Goal: Task Accomplishment & Management: Manage account settings

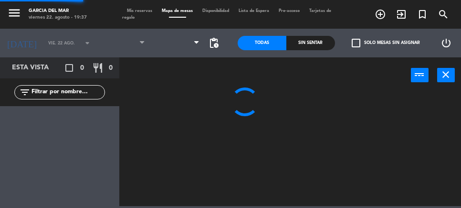
type input "sáb. 16 ago."
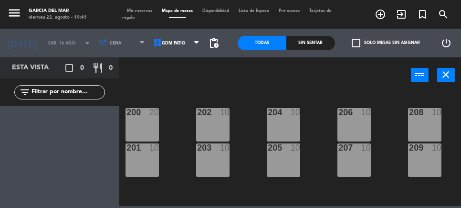
click at [139, 12] on span "Mis reservas" at bounding box center [140, 11] width 35 height 4
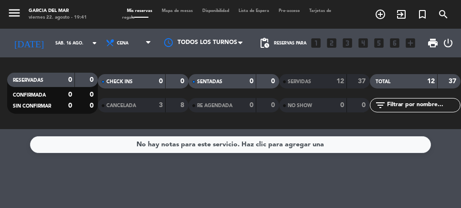
click at [55, 43] on input "sáb. 16 ago." at bounding box center [81, 43] width 60 height 15
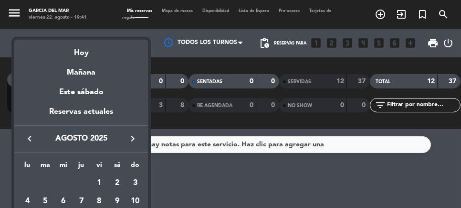
click at [81, 52] on div "Hoy" at bounding box center [81, 50] width 134 height 20
type input "vie. 22 ago."
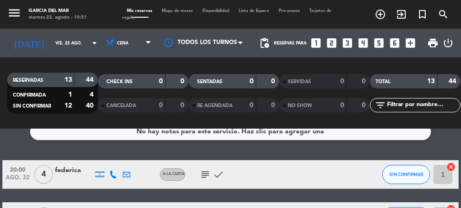
scroll to position [3, 0]
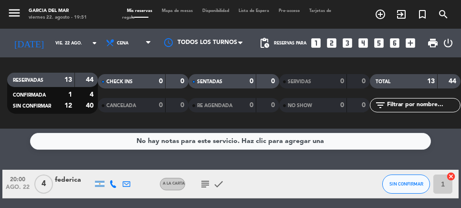
click at [210, 178] on icon "subject" at bounding box center [204, 183] width 11 height 11
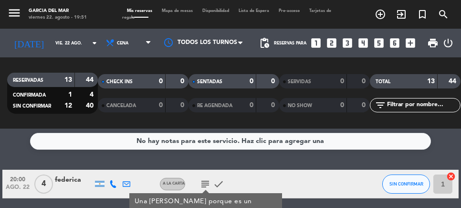
click at [207, 181] on icon "subject" at bounding box center [204, 183] width 11 height 11
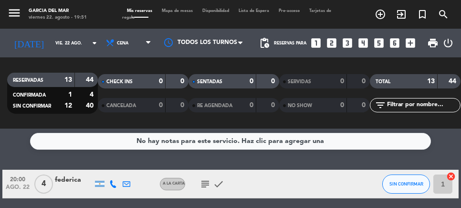
click at [205, 185] on icon "subject" at bounding box center [204, 183] width 11 height 11
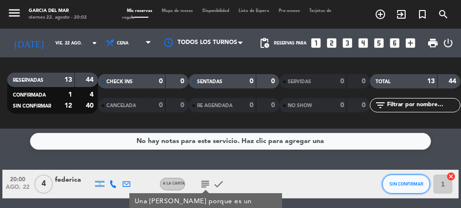
click at [401, 185] on span "SIN CONFIRMAR" at bounding box center [406, 183] width 34 height 5
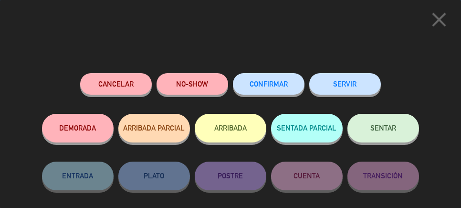
click at [398, 125] on button "SENTAR" at bounding box center [383, 128] width 72 height 29
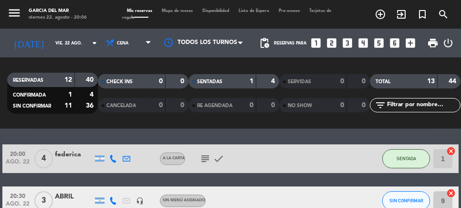
scroll to position [16, 0]
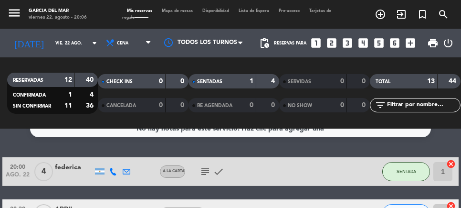
click at [453, 165] on icon "cancel" at bounding box center [451, 164] width 10 height 10
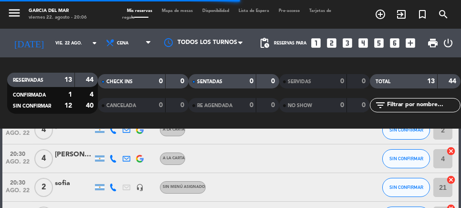
scroll to position [231, 0]
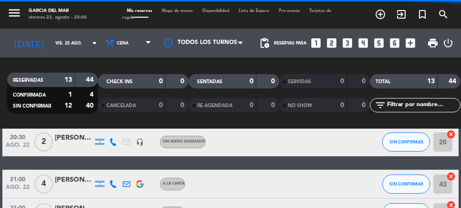
click at [453, 178] on icon "cancel" at bounding box center [451, 176] width 10 height 10
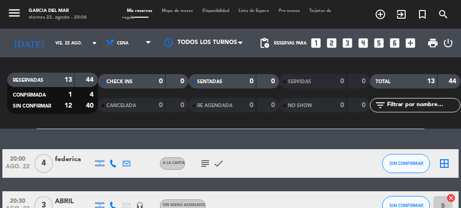
scroll to position [9, 0]
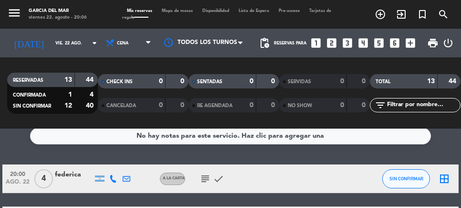
click at [439, 178] on icon "border_all" at bounding box center [444, 178] width 11 height 11
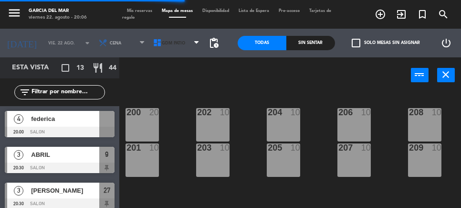
click at [163, 48] on span "GDM PATIO" at bounding box center [177, 42] width 54 height 21
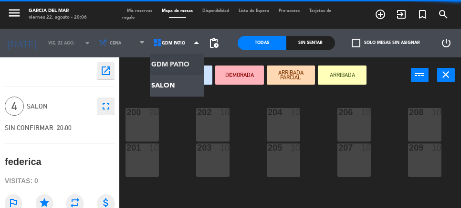
click at [167, 88] on ng-component "menu [PERSON_NAME] del [PERSON_NAME][DATE] 22. agosto - 20:06 Mis reservas Mapa…" at bounding box center [230, 126] width 461 height 252
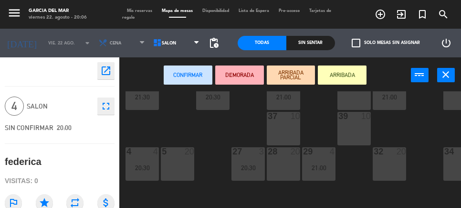
scroll to position [107, 129]
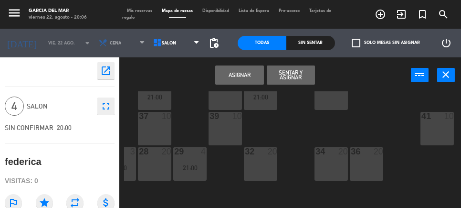
click at [236, 73] on button "Asignar" at bounding box center [239, 74] width 49 height 19
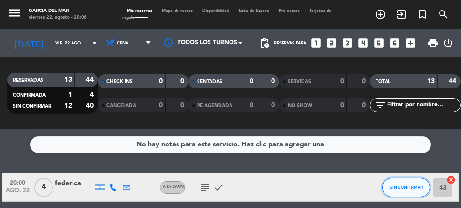
click at [404, 193] on button "SIN CONFIRMAR" at bounding box center [406, 187] width 48 height 19
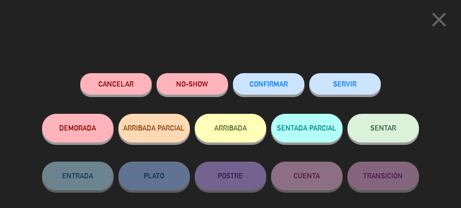
click at [394, 129] on span "SENTAR" at bounding box center [383, 128] width 26 height 8
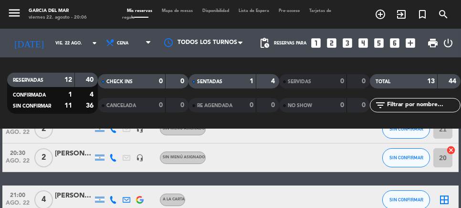
scroll to position [231, 0]
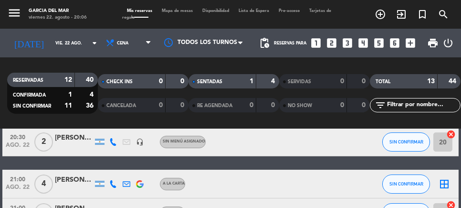
click at [447, 188] on icon "border_all" at bounding box center [444, 183] width 11 height 11
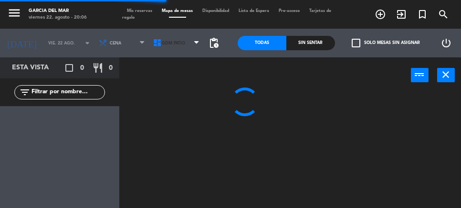
click at [173, 48] on span "GDM PATIO" at bounding box center [177, 42] width 54 height 21
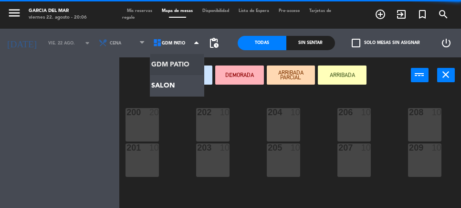
click at [172, 92] on ng-component "menu [PERSON_NAME] del [PERSON_NAME][DATE] 22. agosto - 20:06 Mis reservas Mapa…" at bounding box center [230, 126] width 461 height 252
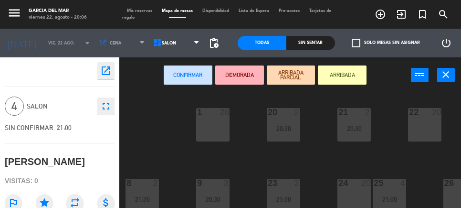
click at [216, 125] on div "1 20" at bounding box center [212, 124] width 33 height 33
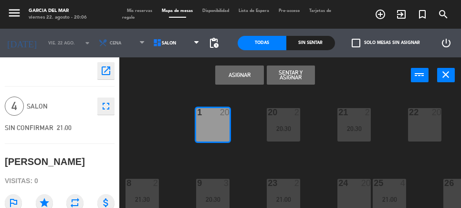
click at [239, 80] on button "Asignar" at bounding box center [239, 74] width 49 height 19
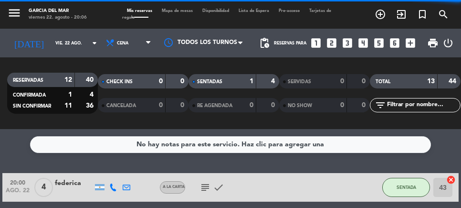
click at [204, 180] on div "subject check" at bounding box center [225, 187] width 80 height 28
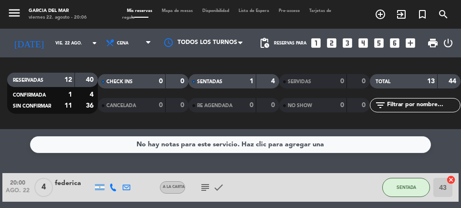
click at [201, 189] on icon "subject" at bounding box center [204, 186] width 11 height 11
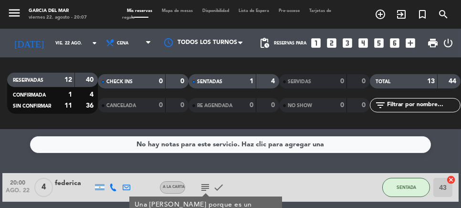
click at [201, 188] on icon "subject" at bounding box center [204, 186] width 11 height 11
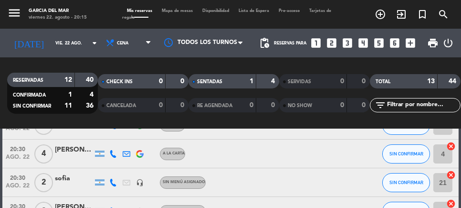
scroll to position [173, 0]
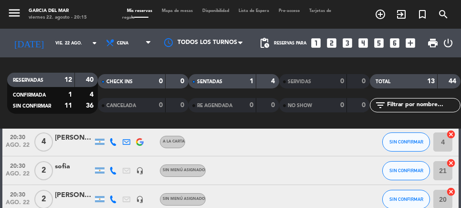
click at [453, 163] on icon "cancel" at bounding box center [451, 163] width 10 height 10
click at [455, 194] on icon "cancel" at bounding box center [451, 192] width 10 height 10
click at [448, 168] on icon "border_all" at bounding box center [444, 170] width 11 height 11
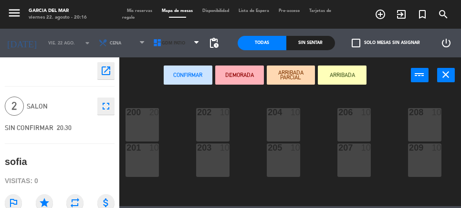
click at [170, 43] on span "GDM PATIO" at bounding box center [173, 43] width 23 height 5
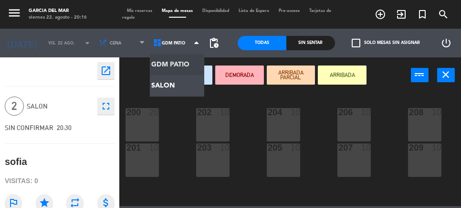
click at [158, 85] on ng-component "menu [PERSON_NAME] del [PERSON_NAME][DATE] 22. agosto - 20:16 Mis reservas Mapa…" at bounding box center [230, 103] width 461 height 206
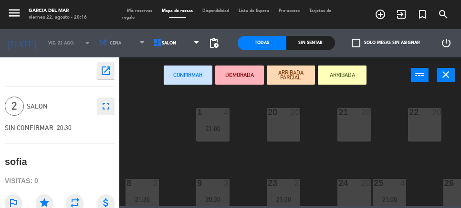
click at [286, 118] on div "20 20" at bounding box center [283, 124] width 33 height 33
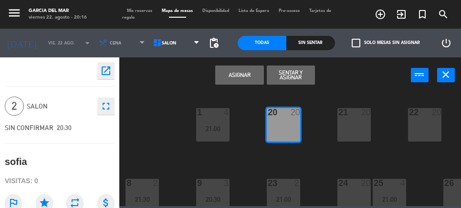
click at [240, 72] on button "Asignar" at bounding box center [239, 74] width 49 height 19
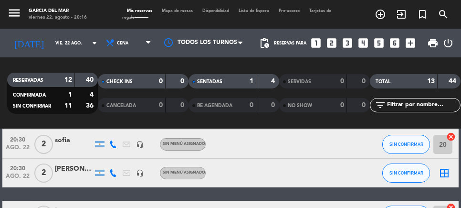
scroll to position [192, 0]
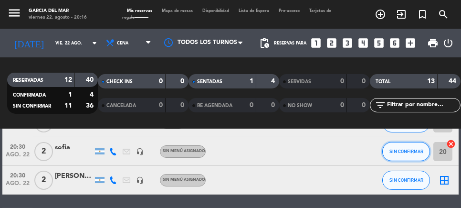
click at [411, 148] on span "SIN CONFIRMAR" at bounding box center [406, 150] width 34 height 5
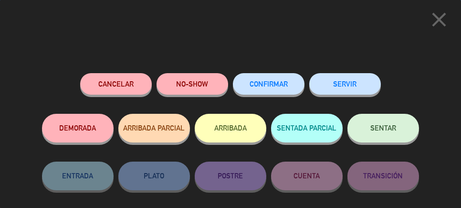
click at [390, 123] on button "SENTAR" at bounding box center [383, 128] width 72 height 29
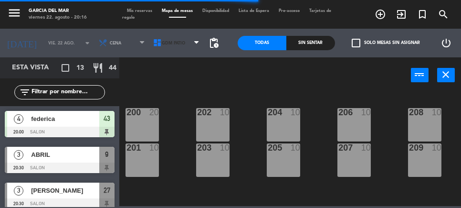
click at [171, 41] on span "GDM PATIO" at bounding box center [173, 43] width 23 height 5
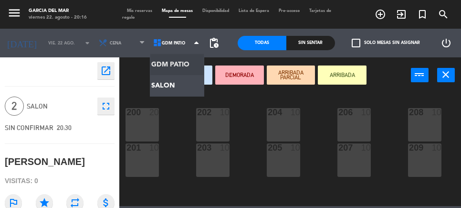
click at [166, 87] on ng-component "menu [PERSON_NAME] del [PERSON_NAME][DATE] 22. agosto - 20:16 Mis reservas Mapa…" at bounding box center [230, 103] width 461 height 206
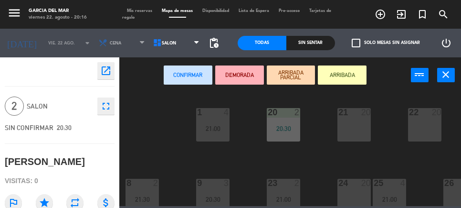
click at [353, 120] on div "21 20" at bounding box center [353, 124] width 33 height 33
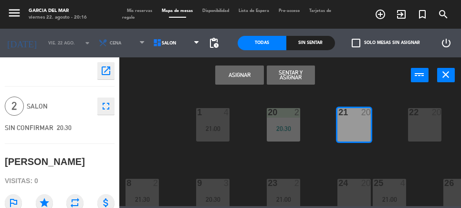
click at [238, 76] on button "Asignar" at bounding box center [239, 74] width 49 height 19
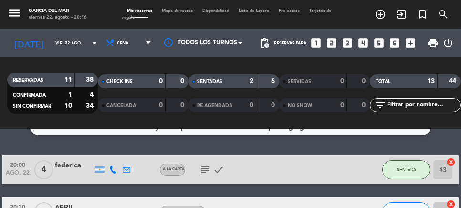
scroll to position [37, 0]
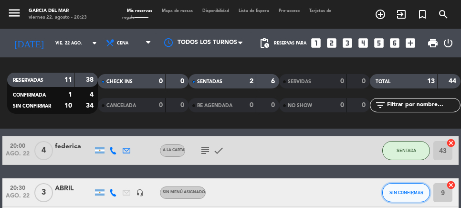
click at [405, 192] on span "SIN CONFIRMAR" at bounding box center [406, 191] width 34 height 5
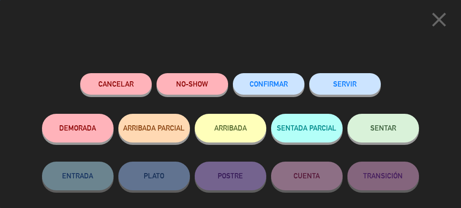
click at [396, 123] on button "SENTAR" at bounding box center [383, 128] width 72 height 29
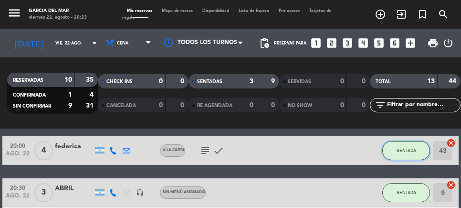
click at [405, 149] on span "SENTADA" at bounding box center [407, 149] width 20 height 5
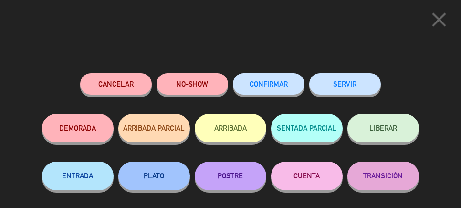
click at [354, 82] on button "SERVIR" at bounding box center [345, 83] width 72 height 21
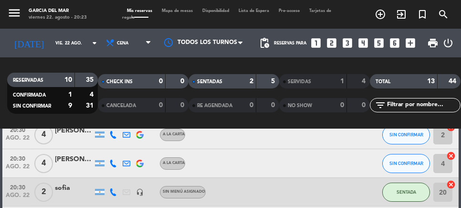
scroll to position [118, 0]
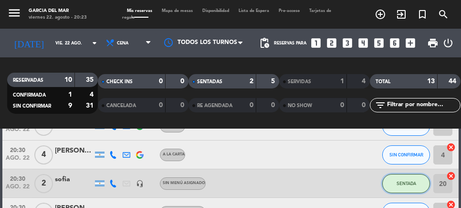
click at [411, 179] on button "SENTADA" at bounding box center [406, 183] width 48 height 19
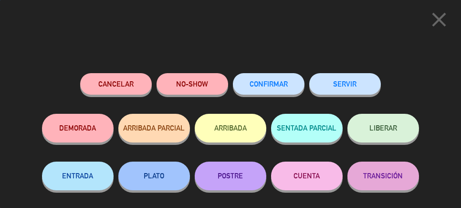
click at [352, 82] on button "SERVIR" at bounding box center [345, 83] width 72 height 21
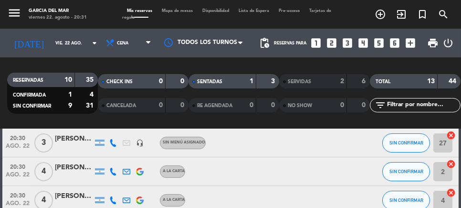
scroll to position [92, 0]
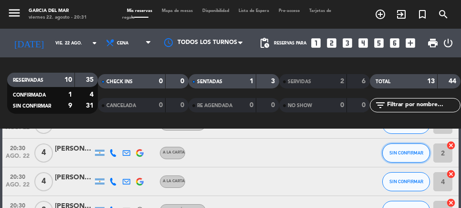
click at [412, 153] on span "SIN CONFIRMAR" at bounding box center [406, 152] width 34 height 5
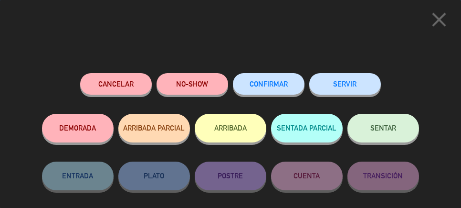
click at [384, 124] on button "SENTAR" at bounding box center [383, 128] width 72 height 29
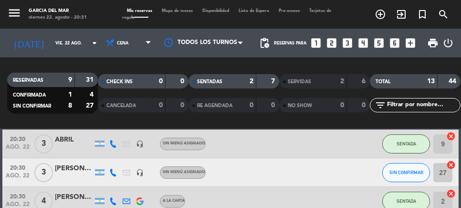
scroll to position [31, 0]
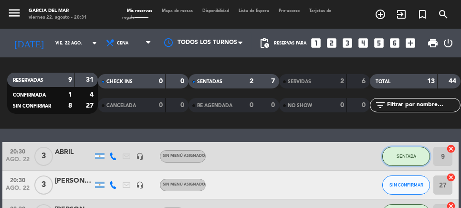
click at [409, 156] on span "SENTADA" at bounding box center [407, 155] width 20 height 5
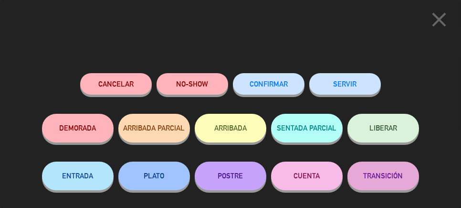
click at [348, 82] on button "SERVIR" at bounding box center [345, 83] width 72 height 21
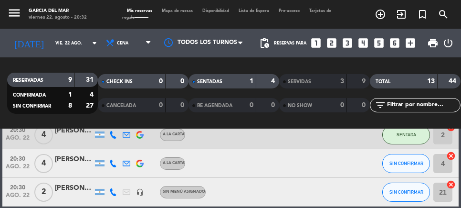
scroll to position [108, 0]
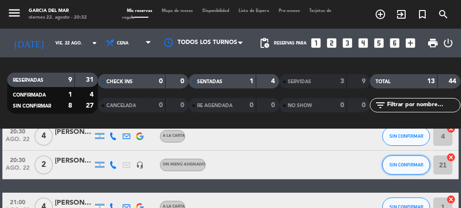
click at [405, 164] on span "SIN CONFIRMAR" at bounding box center [406, 164] width 34 height 5
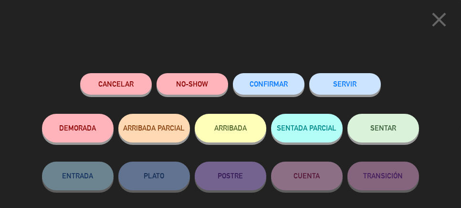
click at [385, 127] on span "SENTAR" at bounding box center [383, 128] width 26 height 8
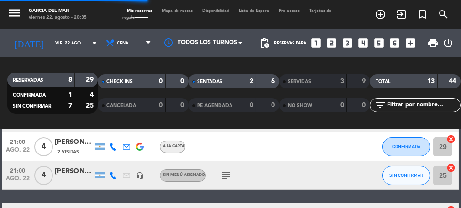
scroll to position [0, 0]
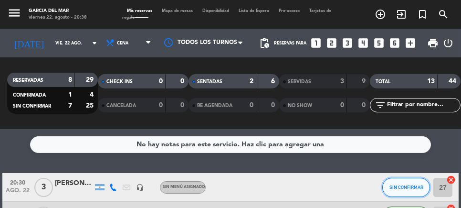
click at [408, 185] on span "SIN CONFIRMAR" at bounding box center [406, 186] width 34 height 5
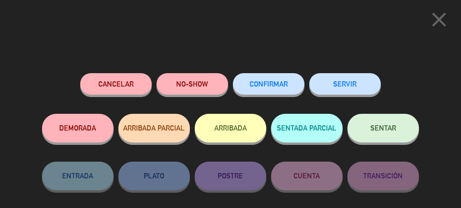
click at [387, 127] on span "SENTAR" at bounding box center [383, 128] width 26 height 8
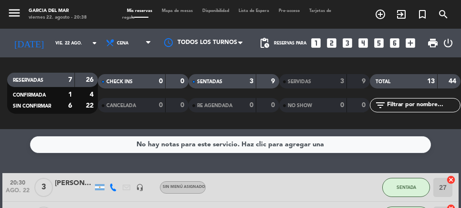
click at [454, 178] on icon "cancel" at bounding box center [451, 180] width 10 height 10
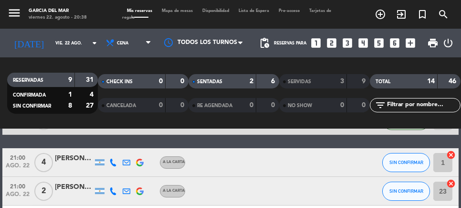
scroll to position [177, 0]
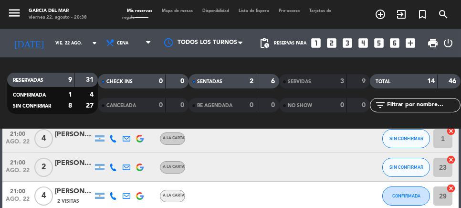
click at [453, 189] on icon "cancel" at bounding box center [451, 188] width 10 height 10
click at [449, 195] on icon "border_all" at bounding box center [444, 195] width 11 height 11
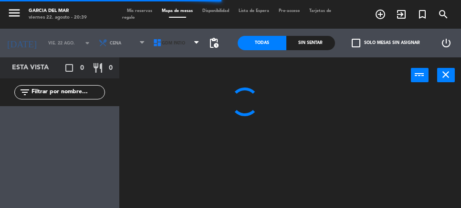
click at [175, 44] on span "GDM PATIO" at bounding box center [173, 43] width 23 height 5
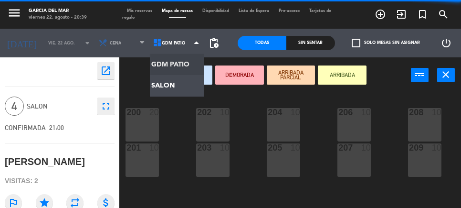
click at [169, 87] on ng-component "menu [PERSON_NAME] del [PERSON_NAME][DATE] 22. agosto - 20:39 Mis reservas Mapa…" at bounding box center [230, 126] width 461 height 252
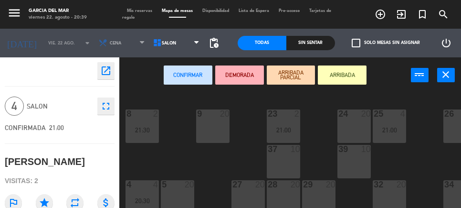
scroll to position [83, 0]
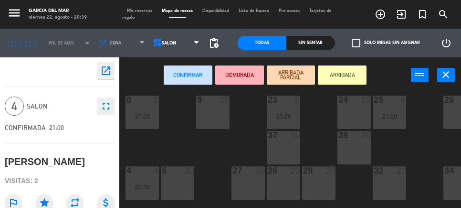
click at [250, 178] on div "27 20" at bounding box center [247, 182] width 33 height 33
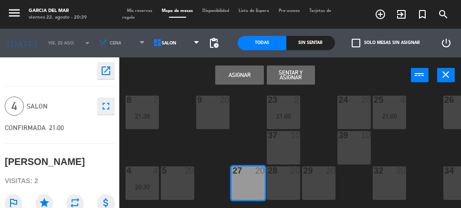
click at [242, 73] on button "Asignar" at bounding box center [239, 74] width 49 height 19
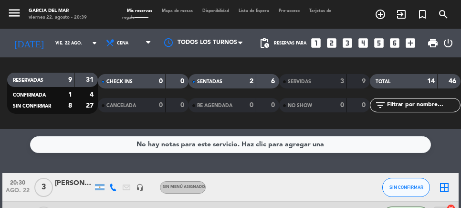
click at [448, 183] on icon "border_all" at bounding box center [444, 186] width 11 height 11
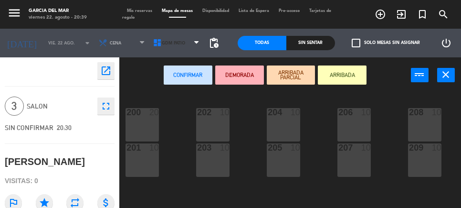
click at [176, 39] on span "GDM PATIO" at bounding box center [177, 42] width 54 height 21
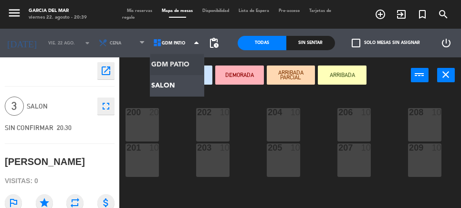
click at [163, 84] on ng-component "menu [PERSON_NAME] del [PERSON_NAME][DATE] 22. agosto - 20:39 Mis reservas Mapa…" at bounding box center [230, 126] width 461 height 252
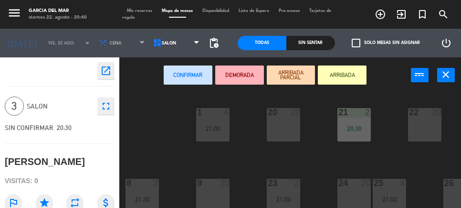
click at [445, 72] on icon "close" at bounding box center [445, 74] width 11 height 11
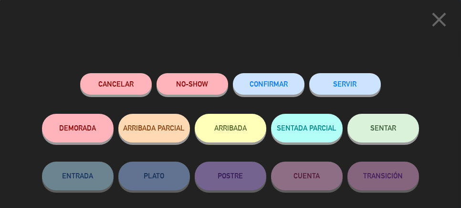
click at [386, 125] on button "SENTAR" at bounding box center [383, 128] width 72 height 29
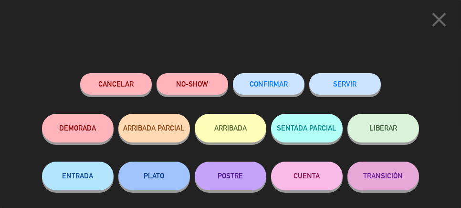
click at [351, 78] on button "SERVIR" at bounding box center [345, 83] width 72 height 21
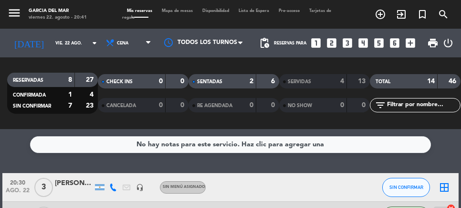
click at [449, 184] on icon "border_all" at bounding box center [444, 186] width 11 height 11
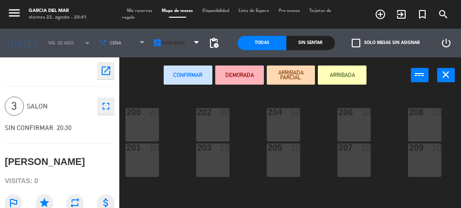
click at [177, 43] on span "GDM PATIO" at bounding box center [173, 43] width 23 height 5
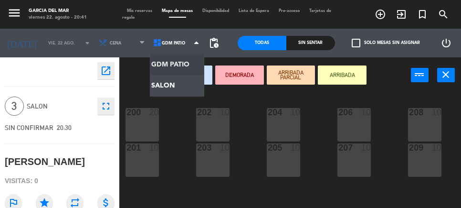
click at [165, 87] on ng-component "menu [PERSON_NAME] del [PERSON_NAME][DATE] 22. agosto - 20:41 Mis reservas Mapa…" at bounding box center [230, 126] width 461 height 252
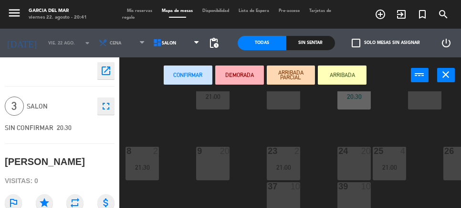
scroll to position [68, 0]
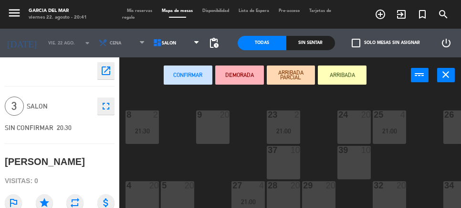
click at [318, 190] on div "29 20" at bounding box center [318, 197] width 33 height 33
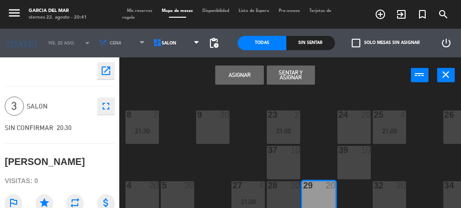
click at [238, 74] on button "Asignar" at bounding box center [239, 74] width 49 height 19
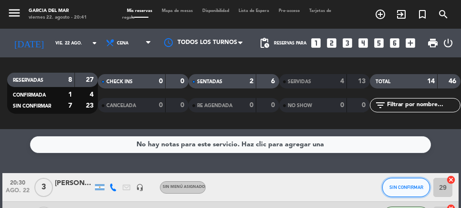
click at [407, 184] on span "SIN CONFIRMAR" at bounding box center [406, 186] width 34 height 5
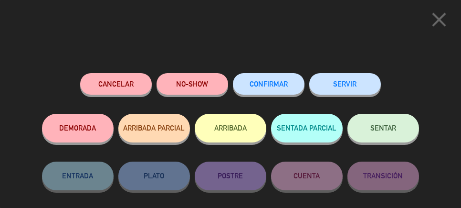
click at [383, 122] on button "SENTAR" at bounding box center [383, 128] width 72 height 29
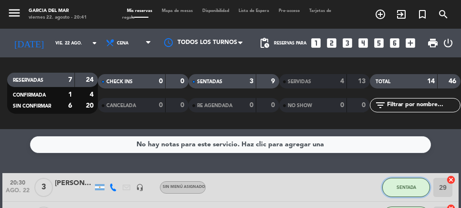
click at [405, 183] on button "SENTADA" at bounding box center [406, 187] width 48 height 19
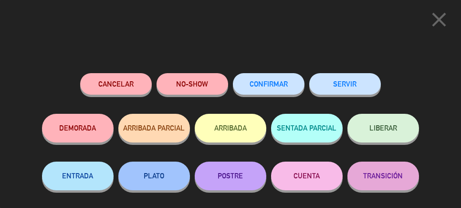
click at [354, 79] on button "SERVIR" at bounding box center [345, 83] width 72 height 21
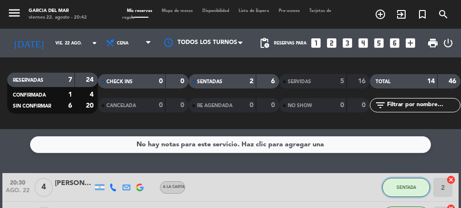
click at [407, 181] on button "SENTADA" at bounding box center [406, 187] width 48 height 19
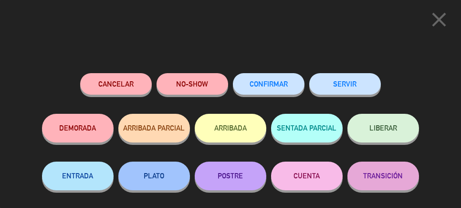
click at [345, 80] on button "SERVIR" at bounding box center [345, 83] width 72 height 21
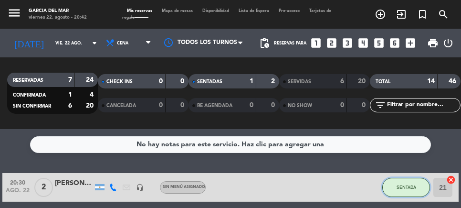
click at [404, 183] on button "SENTADA" at bounding box center [406, 187] width 48 height 19
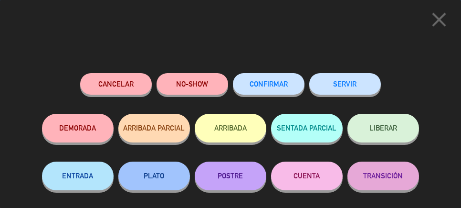
click at [355, 80] on button "SERVIR" at bounding box center [345, 83] width 72 height 21
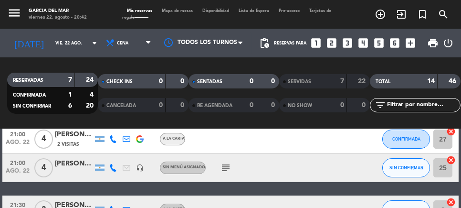
scroll to position [136, 0]
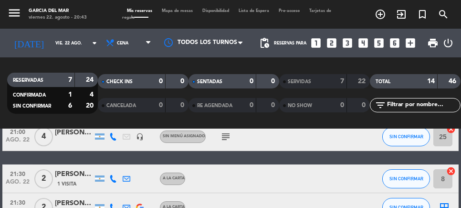
click at [448, 207] on icon "border_all" at bounding box center [444, 206] width 11 height 11
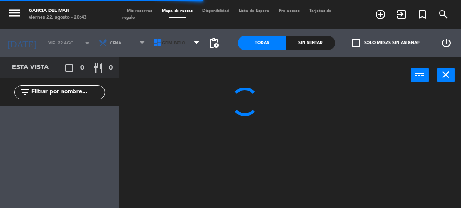
click at [178, 42] on span "GDM PATIO" at bounding box center [173, 43] width 23 height 5
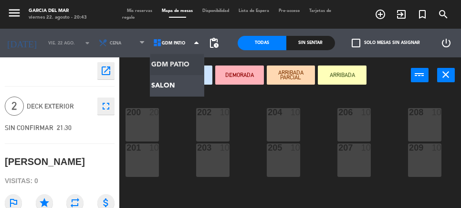
click at [163, 81] on ng-component "menu [PERSON_NAME] del [PERSON_NAME][DATE] 22. agosto - 20:43 Mis reservas Mapa…" at bounding box center [230, 126] width 461 height 252
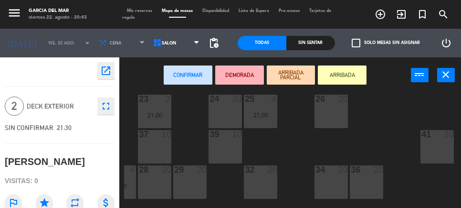
scroll to position [81, 129]
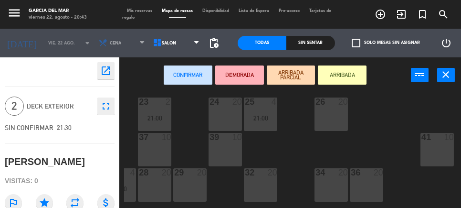
click at [367, 182] on div "36 20" at bounding box center [366, 184] width 33 height 33
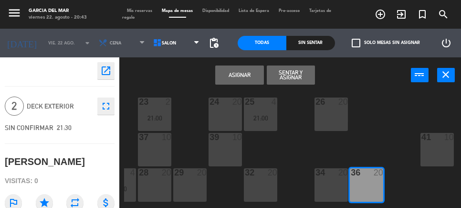
click at [240, 72] on button "Asignar" at bounding box center [239, 74] width 49 height 19
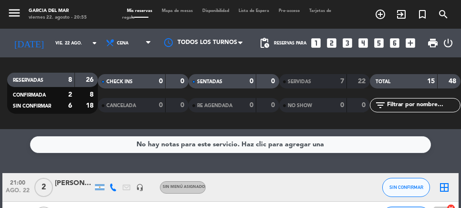
click at [450, 184] on icon "border_all" at bounding box center [444, 186] width 11 height 11
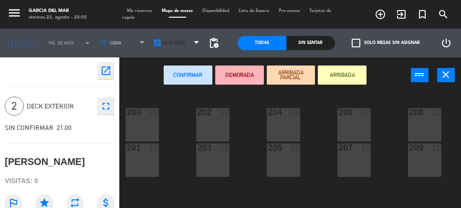
click at [169, 41] on span "GDM PATIO" at bounding box center [173, 43] width 23 height 5
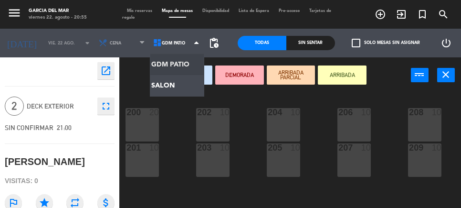
click at [165, 83] on ng-component "menu [PERSON_NAME] del [PERSON_NAME][DATE] 22. agosto - 20:55 Mis reservas Mapa…" at bounding box center [230, 126] width 461 height 252
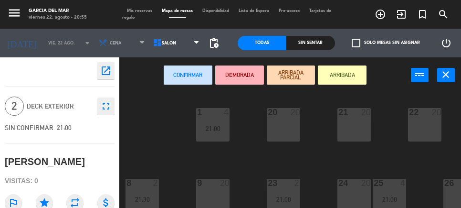
click at [425, 117] on div "22 20" at bounding box center [424, 113] width 33 height 10
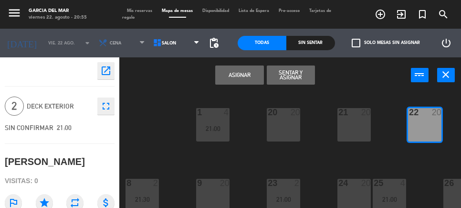
click at [243, 73] on button "Asignar" at bounding box center [239, 74] width 49 height 19
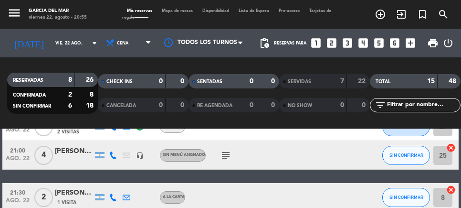
scroll to position [190, 0]
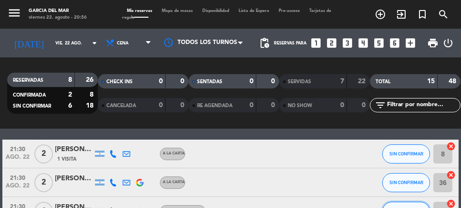
click at [404, 207] on span "SIN CONFIRMAR" at bounding box center [406, 210] width 34 height 5
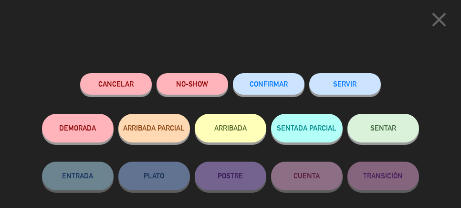
click at [391, 129] on span "SENTAR" at bounding box center [383, 128] width 26 height 8
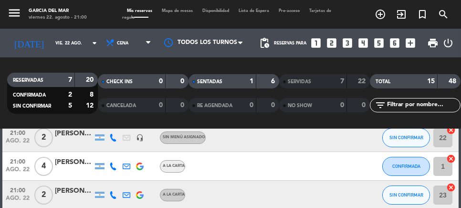
scroll to position [0, 0]
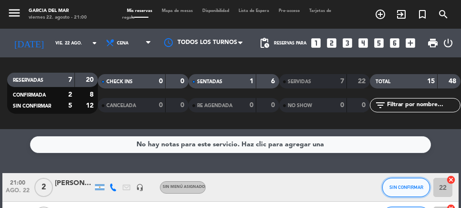
click at [412, 187] on span "SIN CONFIRMAR" at bounding box center [406, 186] width 34 height 5
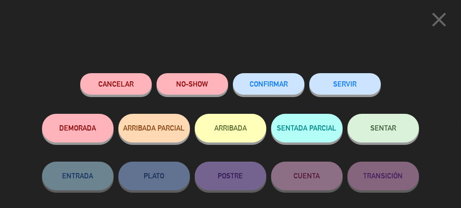
click at [387, 123] on button "SENTAR" at bounding box center [383, 128] width 72 height 29
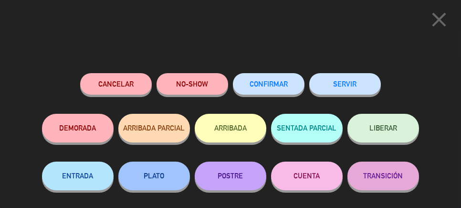
click at [345, 87] on button "SERVIR" at bounding box center [345, 83] width 72 height 21
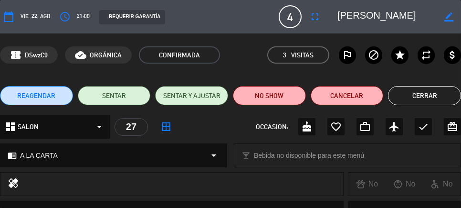
click at [428, 88] on button "Cerrar" at bounding box center [424, 95] width 73 height 19
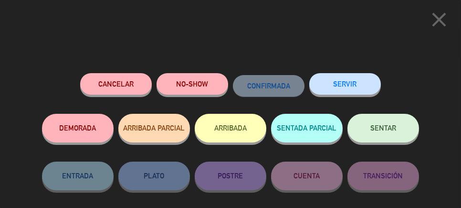
click at [381, 121] on button "SENTAR" at bounding box center [383, 128] width 72 height 29
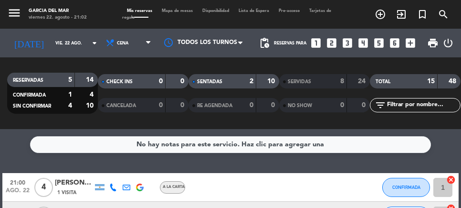
scroll to position [38, 0]
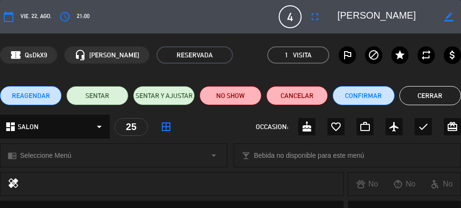
click at [432, 94] on button "Cerrar" at bounding box center [430, 95] width 62 height 19
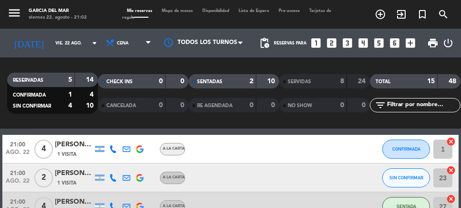
click at [74, 144] on div "[PERSON_NAME]" at bounding box center [74, 144] width 38 height 11
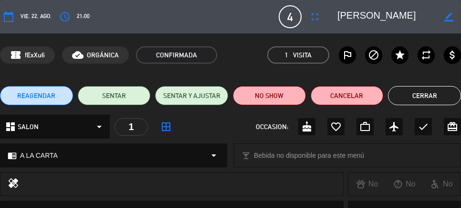
click at [420, 94] on button "Cerrar" at bounding box center [424, 95] width 73 height 19
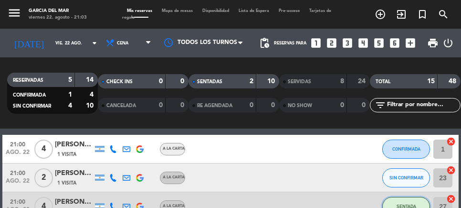
click at [404, 199] on button "SENTADA" at bounding box center [406, 206] width 48 height 19
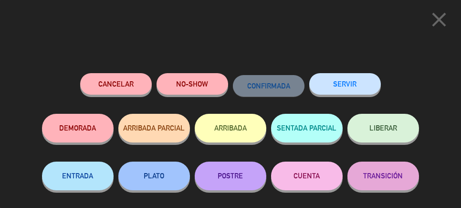
click at [437, 22] on icon "close" at bounding box center [439, 20] width 24 height 24
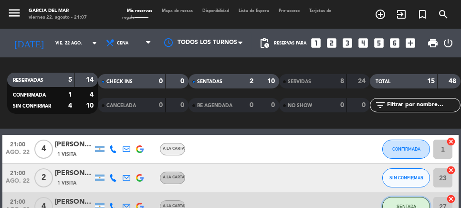
click at [412, 206] on span "SENTADA" at bounding box center [407, 205] width 20 height 5
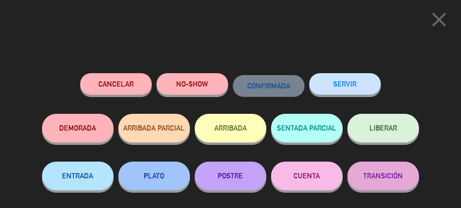
click at [353, 82] on button "SERVIR" at bounding box center [345, 83] width 72 height 21
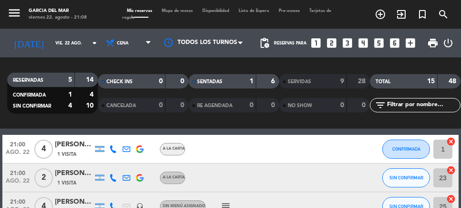
click at [71, 147] on div "[PERSON_NAME]" at bounding box center [74, 144] width 38 height 11
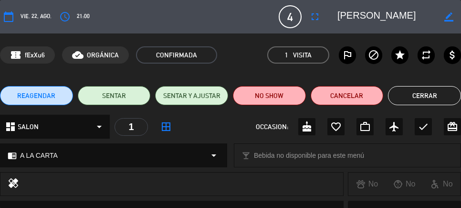
click at [424, 97] on button "Cerrar" at bounding box center [424, 95] width 73 height 19
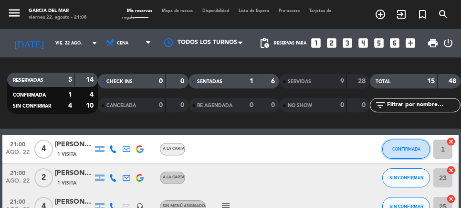
click at [407, 148] on span "CONFIRMADA" at bounding box center [406, 148] width 28 height 5
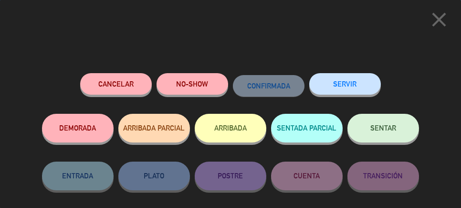
click at [386, 123] on button "SENTAR" at bounding box center [383, 128] width 72 height 29
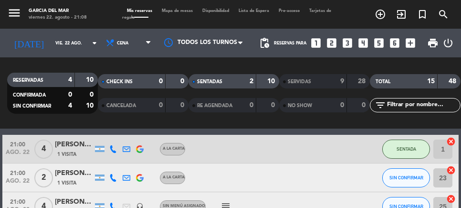
click at [224, 205] on icon "subject" at bounding box center [225, 205] width 11 height 11
click at [320, 207] on div "21:00 [DATE] 4 [PERSON_NAME] 1 Visita headset_mic Sin menú asignado subject TIE…" at bounding box center [230, 206] width 456 height 29
click at [405, 147] on span "SENTADA" at bounding box center [407, 148] width 20 height 5
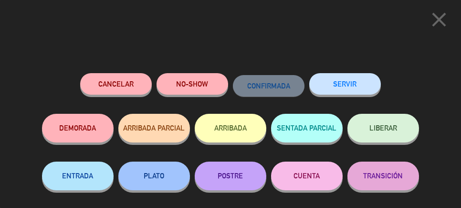
click at [349, 78] on button "SERVIR" at bounding box center [345, 83] width 72 height 21
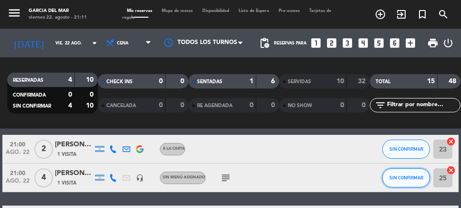
click at [403, 172] on button "SIN CONFIRMAR" at bounding box center [406, 177] width 48 height 19
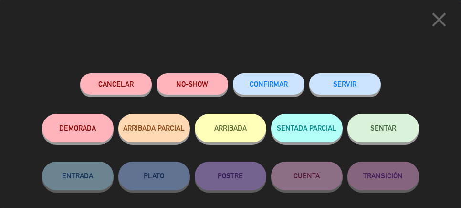
click at [381, 123] on button "SENTAR" at bounding box center [383, 128] width 72 height 29
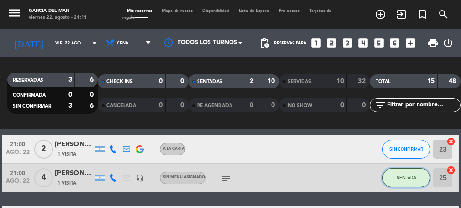
click at [408, 176] on span "SENTADA" at bounding box center [407, 177] width 20 height 5
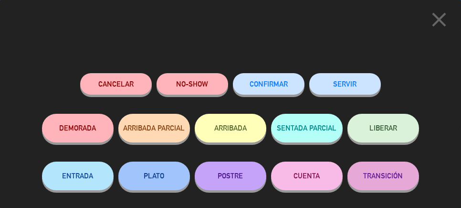
click at [358, 80] on button "SERVIR" at bounding box center [345, 83] width 72 height 21
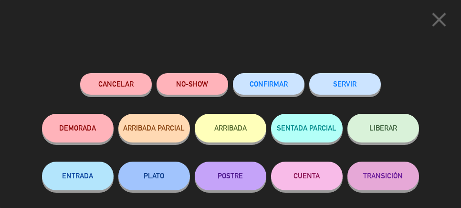
click at [354, 79] on button "SERVIR" at bounding box center [345, 83] width 72 height 21
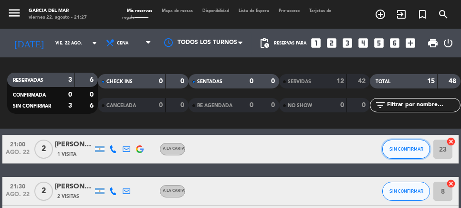
click at [404, 148] on span "SIN CONFIRMAR" at bounding box center [406, 148] width 34 height 5
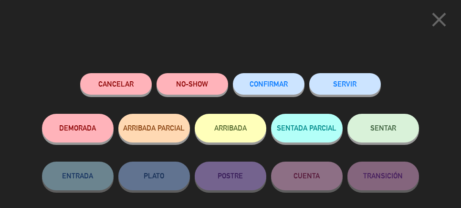
click at [383, 130] on span "SENTAR" at bounding box center [383, 128] width 26 height 8
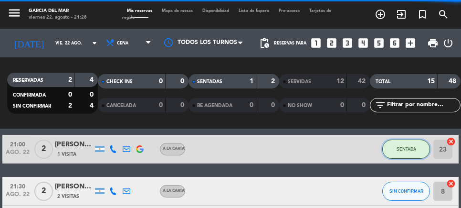
click at [405, 148] on span "SENTADA" at bounding box center [407, 148] width 20 height 5
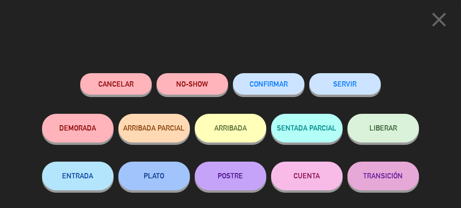
click at [357, 77] on button "SERVIR" at bounding box center [345, 83] width 72 height 21
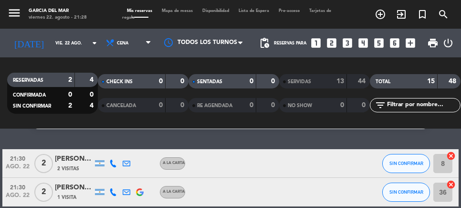
scroll to position [23, 0]
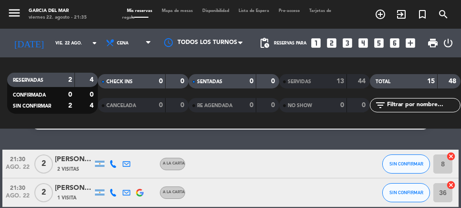
click at [50, 156] on span "2" at bounding box center [43, 163] width 19 height 19
click at [4, 202] on div "21:30 [DATE]" at bounding box center [17, 192] width 31 height 28
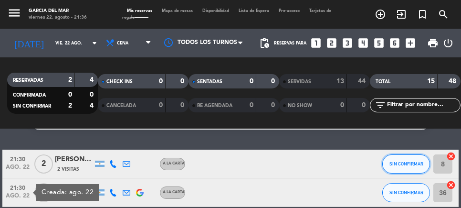
click at [414, 165] on span "SIN CONFIRMAR" at bounding box center [406, 163] width 34 height 5
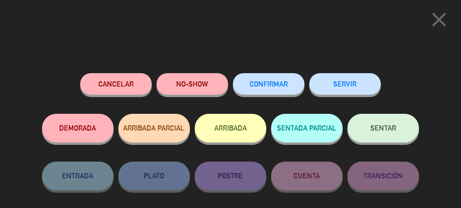
click at [398, 132] on button "SENTAR" at bounding box center [383, 128] width 72 height 29
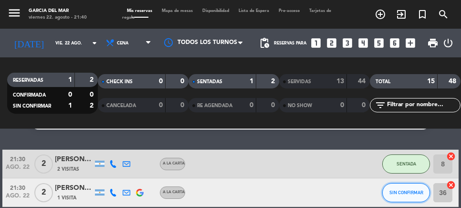
click at [404, 194] on span "SIN CONFIRMAR" at bounding box center [406, 191] width 34 height 5
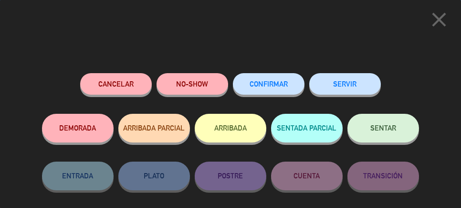
click at [388, 127] on span "SENTAR" at bounding box center [383, 128] width 26 height 8
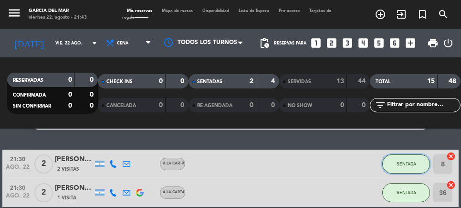
click at [411, 164] on span "SENTADA" at bounding box center [407, 163] width 20 height 5
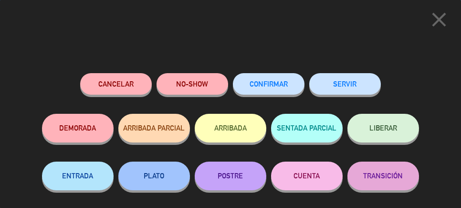
click at [354, 84] on button "SERVIR" at bounding box center [345, 83] width 72 height 21
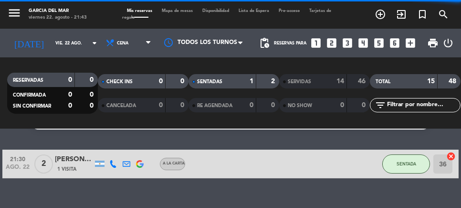
scroll to position [0, 0]
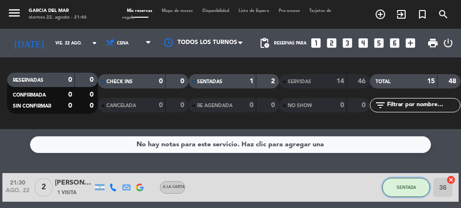
click at [407, 182] on button "SENTADA" at bounding box center [406, 187] width 48 height 19
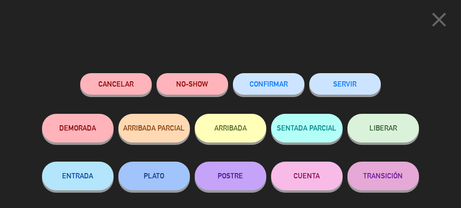
click at [352, 84] on button "SERVIR" at bounding box center [345, 83] width 72 height 21
